Goal: Navigation & Orientation: Find specific page/section

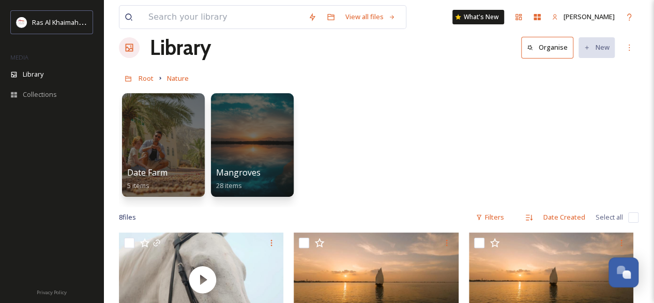
scroll to position [17, 0]
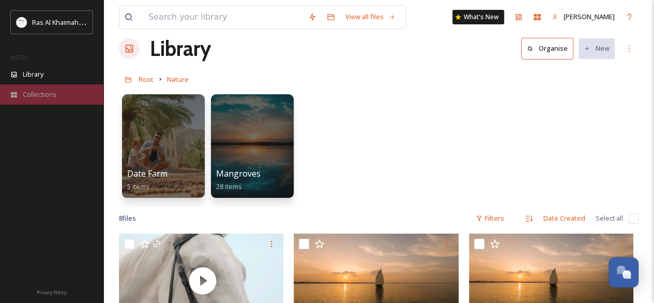
click at [46, 95] on span "Collections" at bounding box center [40, 94] width 34 height 10
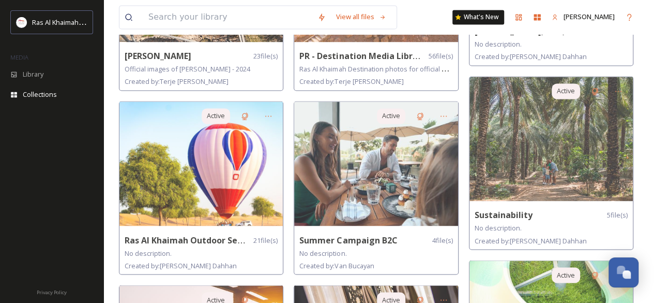
scroll to position [754, 0]
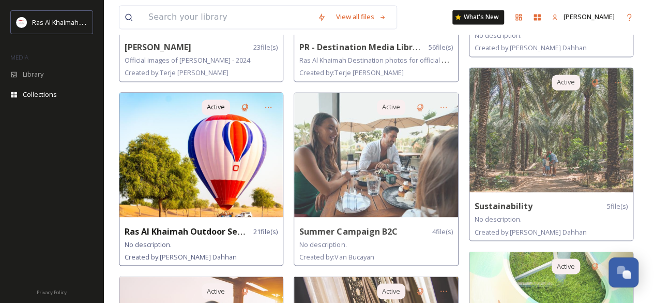
click at [216, 172] on img at bounding box center [200, 155] width 163 height 124
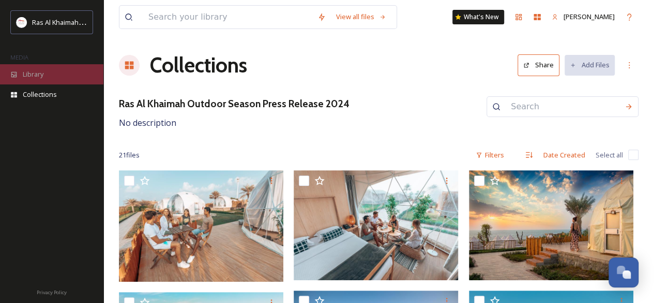
click at [27, 75] on span "Library" at bounding box center [33, 74] width 21 height 10
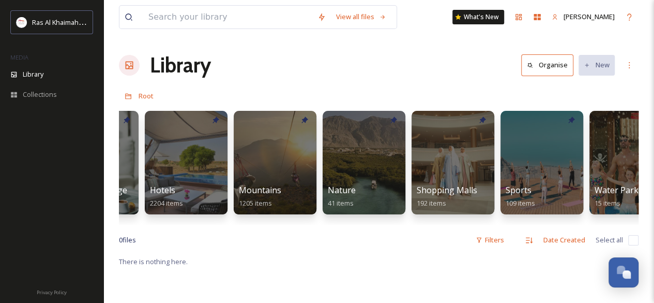
scroll to position [0, 607]
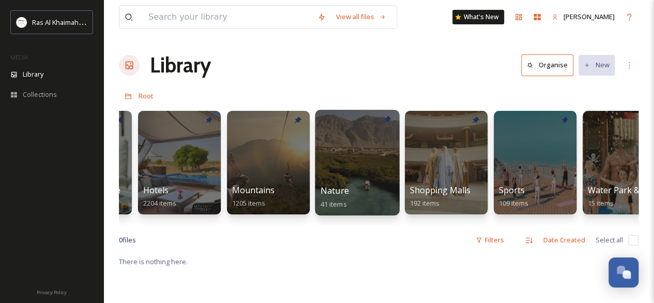
click at [341, 167] on div at bounding box center [357, 163] width 84 height 106
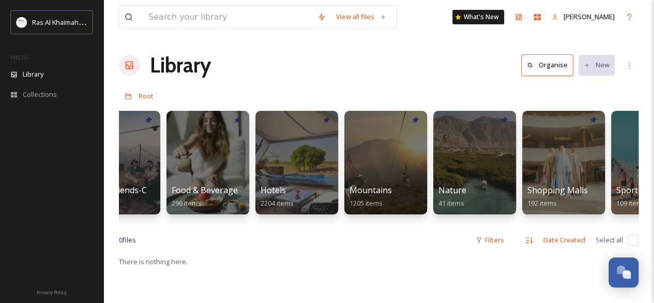
scroll to position [0, 531]
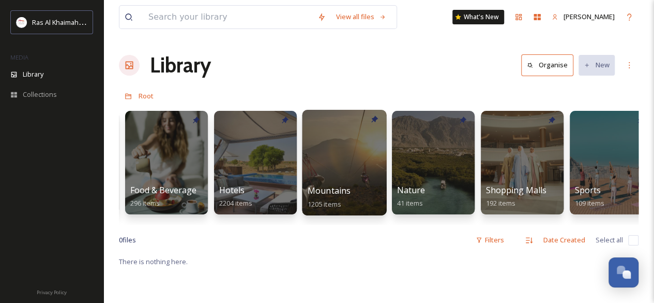
click at [363, 161] on div at bounding box center [344, 163] width 84 height 106
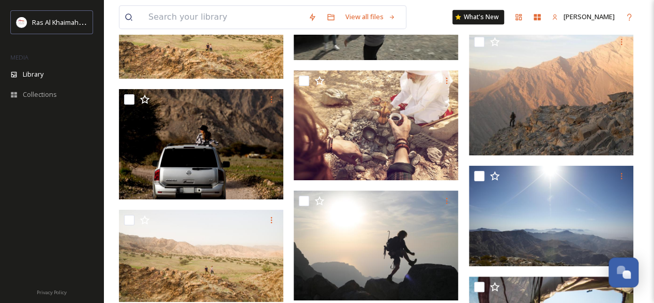
scroll to position [10131, 0]
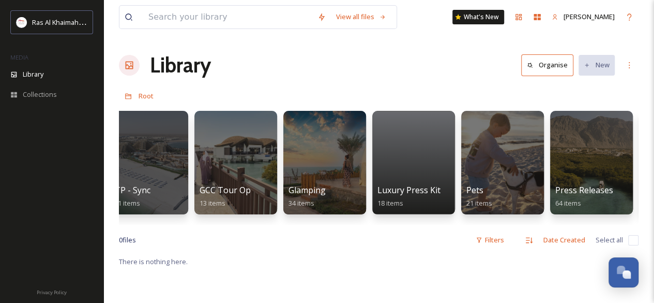
scroll to position [0, 1700]
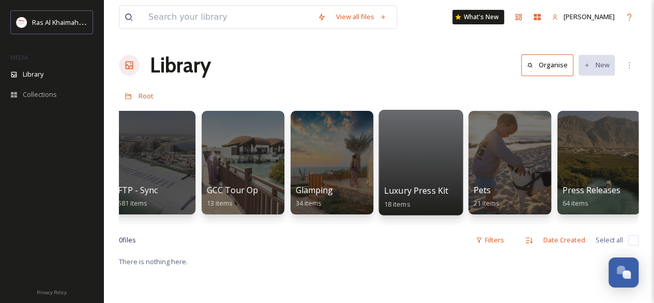
click at [423, 187] on span "Luxury Press Kit" at bounding box center [416, 190] width 64 height 11
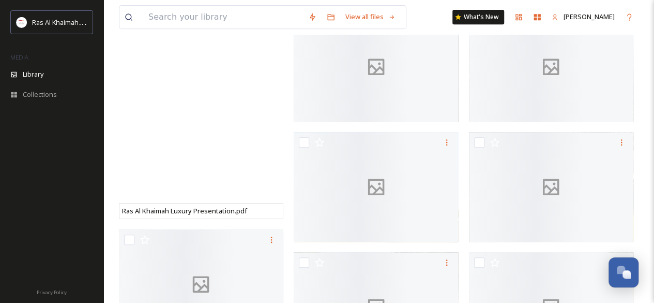
scroll to position [231, 0]
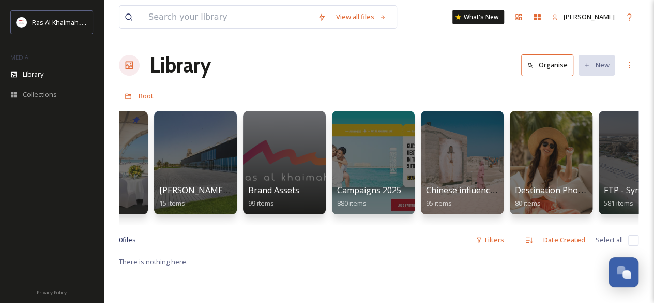
scroll to position [0, 1234]
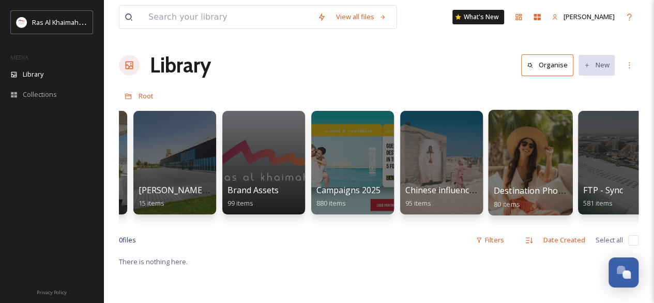
click at [541, 196] on span "Destination Photo Shoot 2023" at bounding box center [554, 190] width 120 height 11
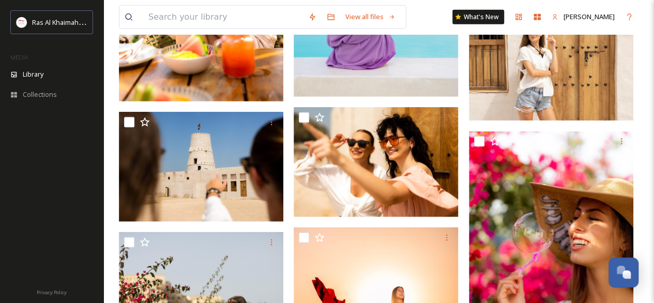
scroll to position [1149, 0]
